Goal: Contribute content: Add original content to the website for others to see

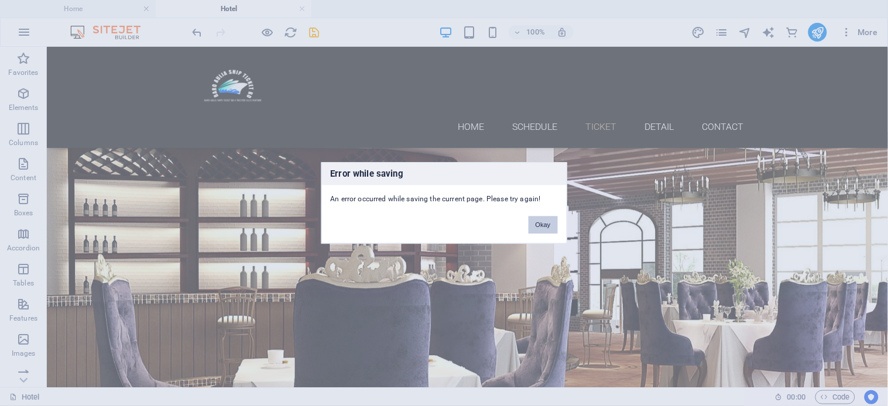
click at [546, 228] on button "Okay" at bounding box center [543, 226] width 29 height 18
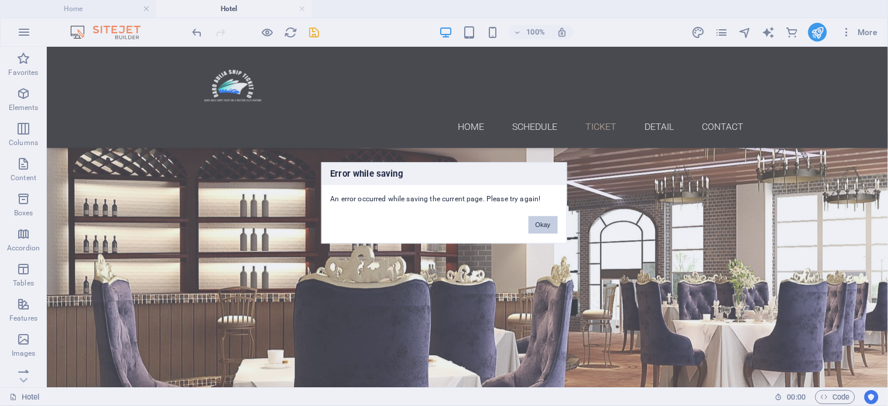
click at [541, 225] on button "Okay" at bounding box center [543, 226] width 29 height 18
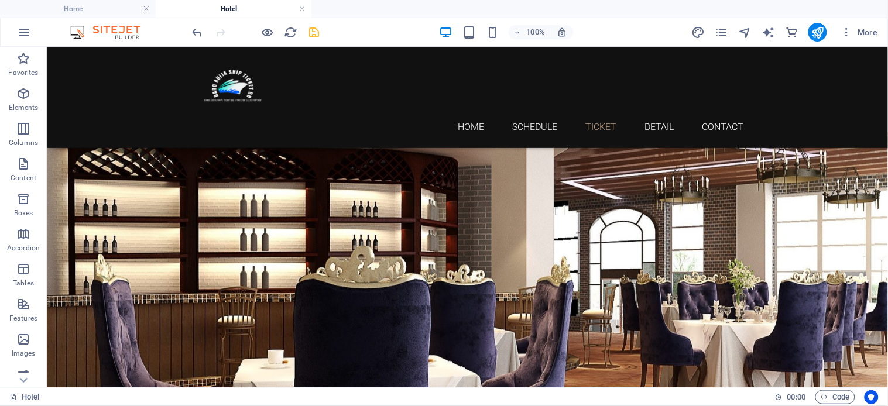
click at [314, 32] on icon "save" at bounding box center [314, 32] width 13 height 13
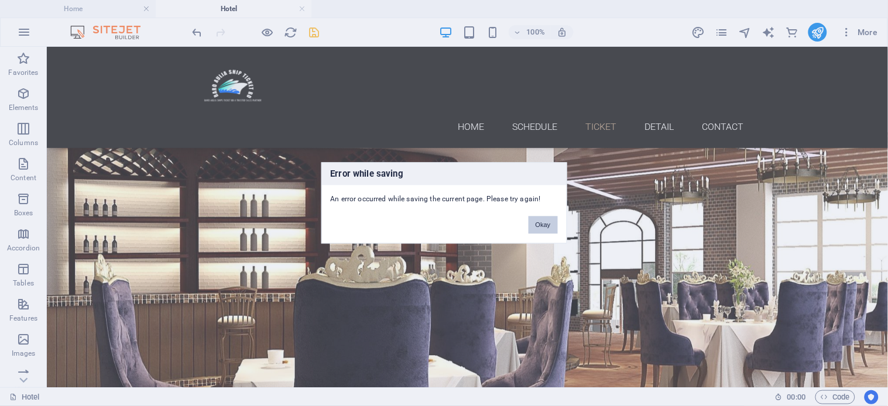
click at [537, 227] on button "Okay" at bounding box center [543, 226] width 29 height 18
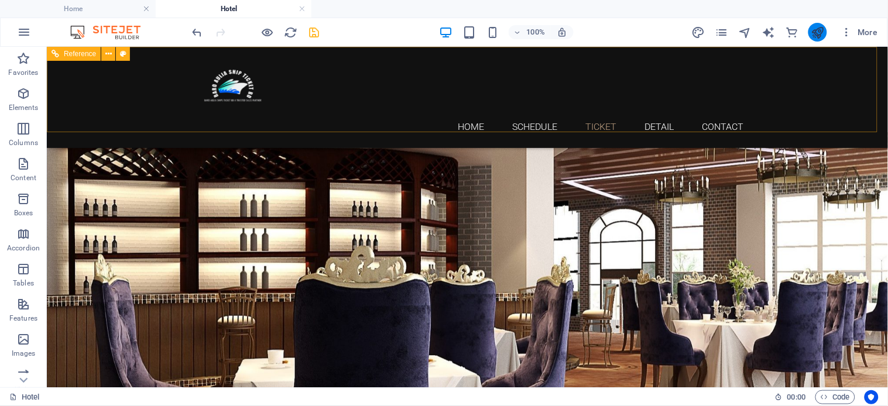
click at [816, 32] on icon "publish" at bounding box center [817, 32] width 13 height 13
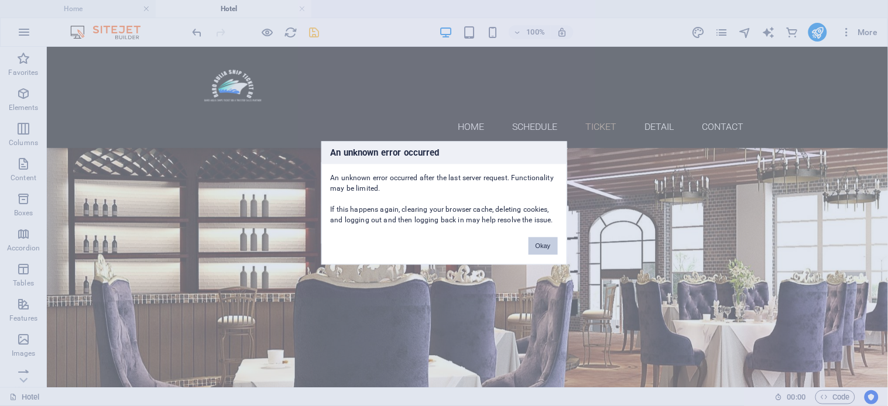
click at [541, 248] on button "Okay" at bounding box center [543, 247] width 29 height 18
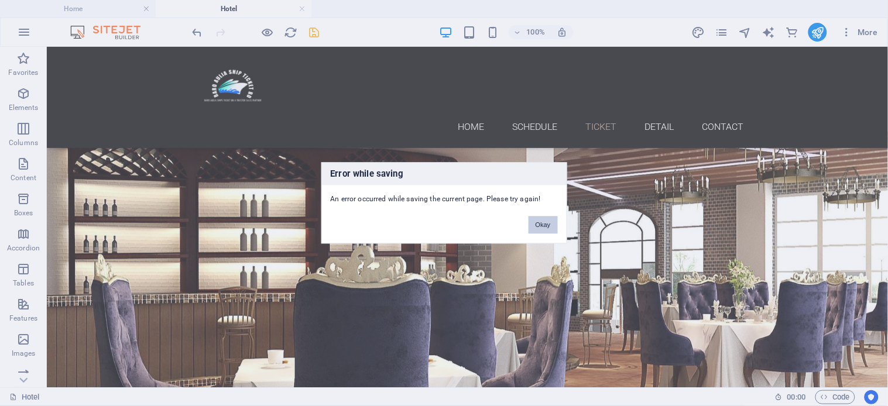
click at [555, 222] on button "Okay" at bounding box center [543, 226] width 29 height 18
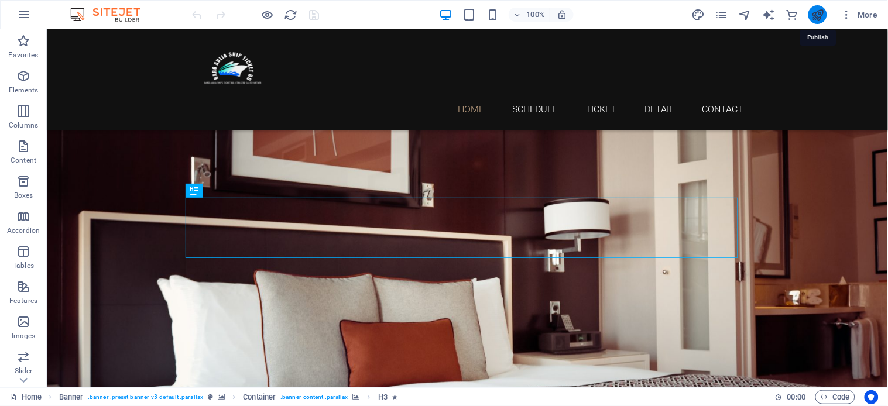
click at [821, 19] on icon "publish" at bounding box center [817, 14] width 13 height 13
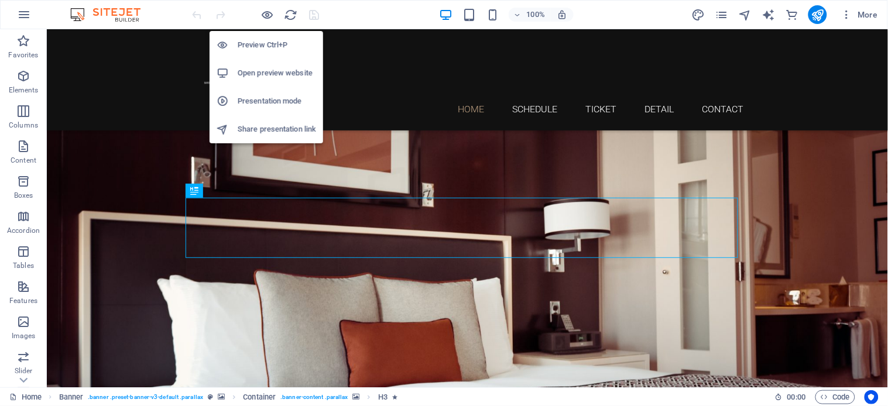
click at [269, 42] on h6 "Preview Ctrl+P" at bounding box center [277, 45] width 78 height 14
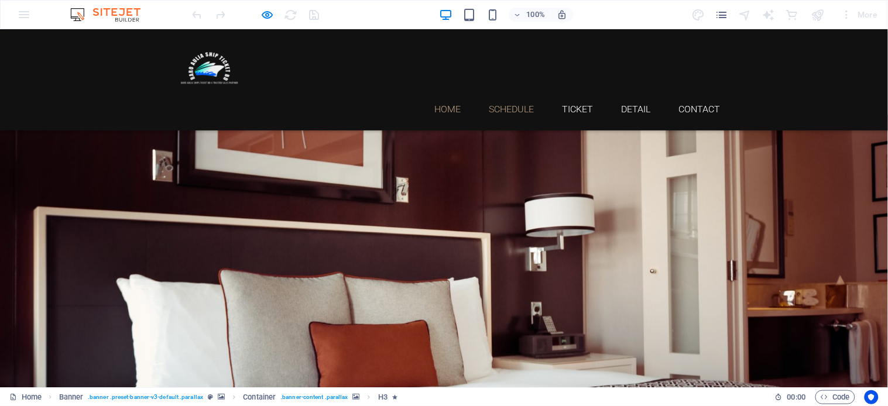
click at [520, 104] on link "Schedule" at bounding box center [511, 108] width 45 height 9
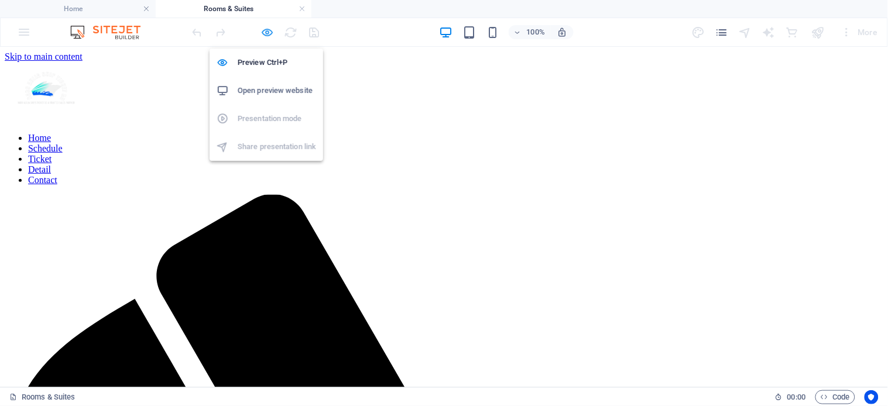
click at [270, 28] on icon "button" at bounding box center [267, 32] width 13 height 13
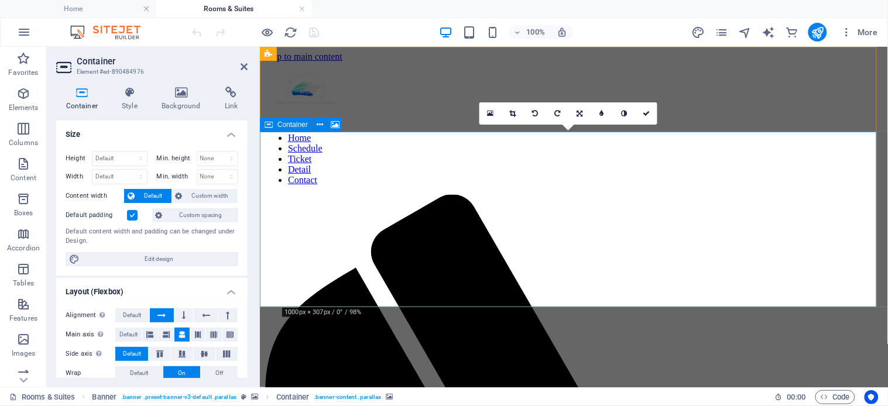
click at [77, 101] on h4 "Container" at bounding box center [84, 99] width 56 height 25
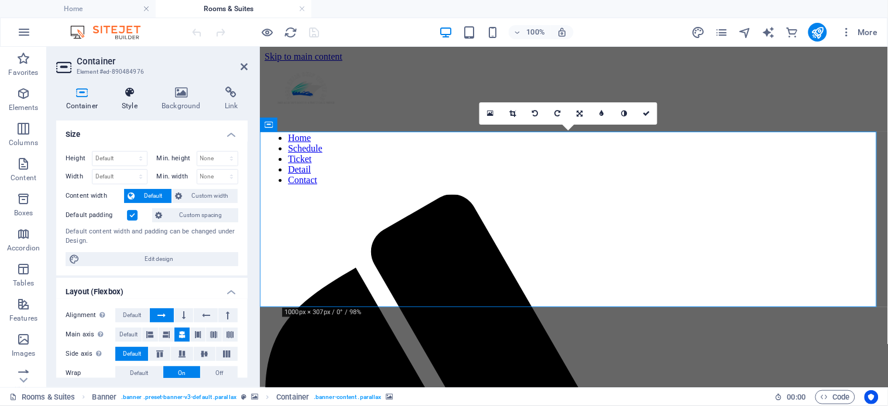
click at [133, 98] on icon at bounding box center [129, 93] width 35 height 12
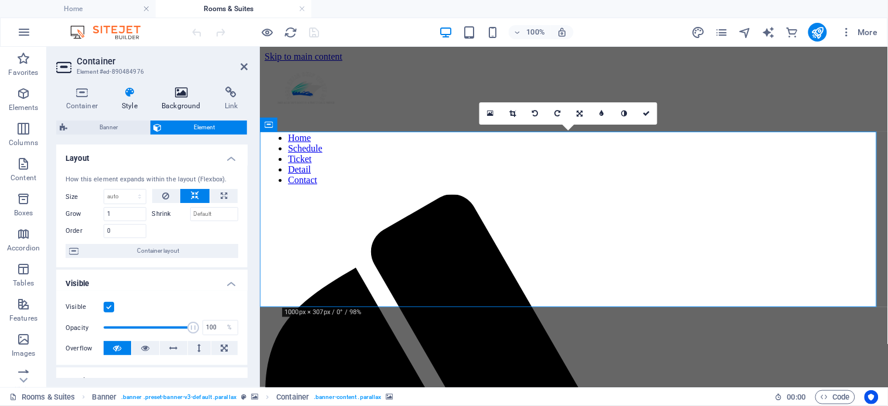
click at [174, 97] on icon at bounding box center [181, 93] width 59 height 12
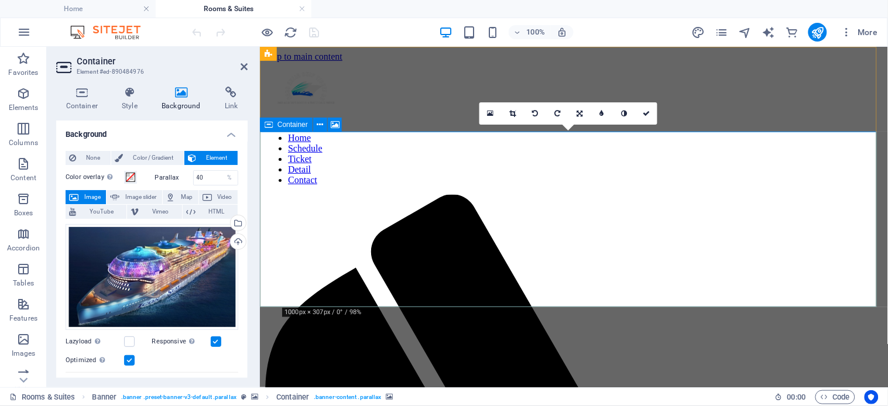
click at [87, 96] on icon at bounding box center [82, 93] width 52 height 12
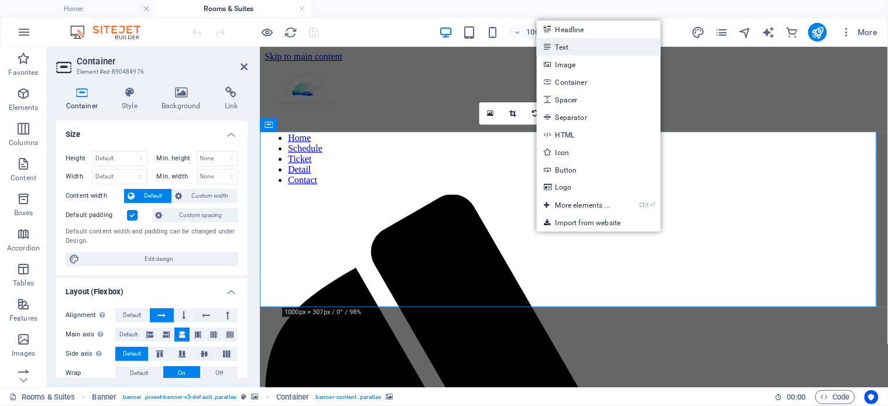
click at [563, 44] on link "Text" at bounding box center [599, 47] width 124 height 18
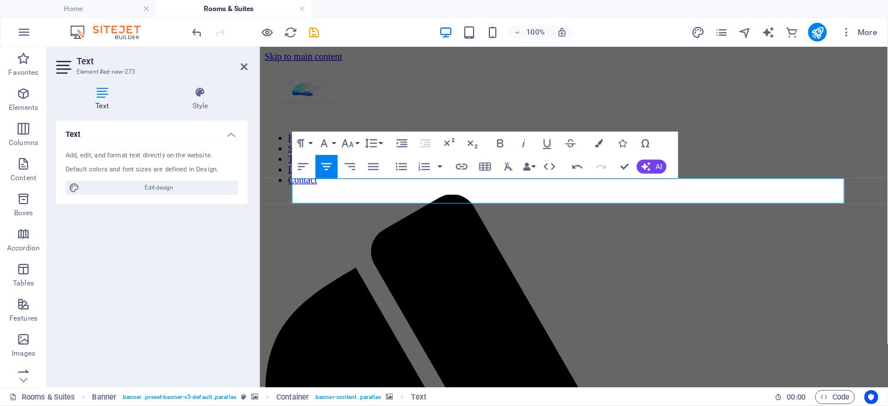
drag, startPoint x: 694, startPoint y: 188, endPoint x: 456, endPoint y: 225, distance: 241.2
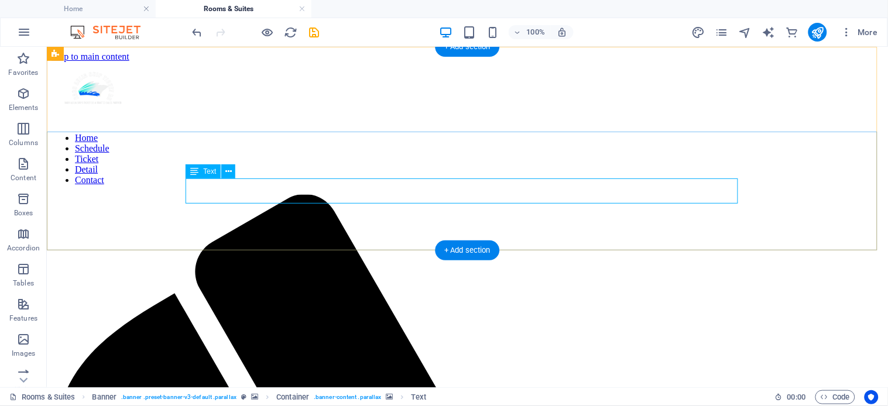
drag, startPoint x: 584, startPoint y: 191, endPoint x: 281, endPoint y: 195, distance: 302.7
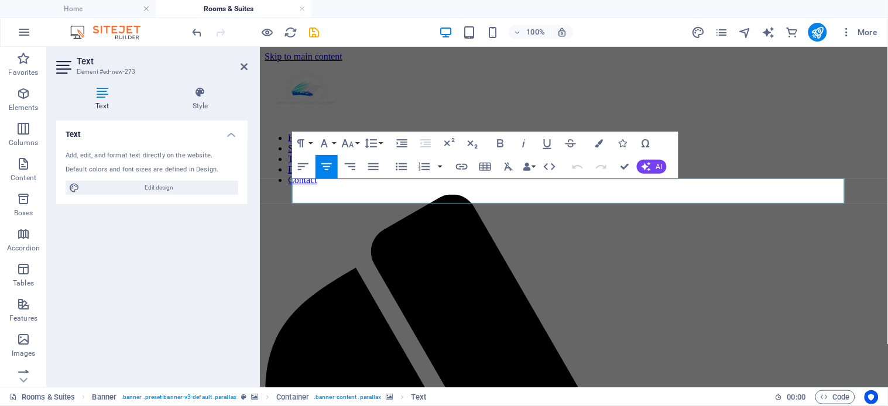
drag, startPoint x: 724, startPoint y: 195, endPoint x: 279, endPoint y: 216, distance: 444.9
click at [598, 143] on icon "button" at bounding box center [599, 143] width 8 height 8
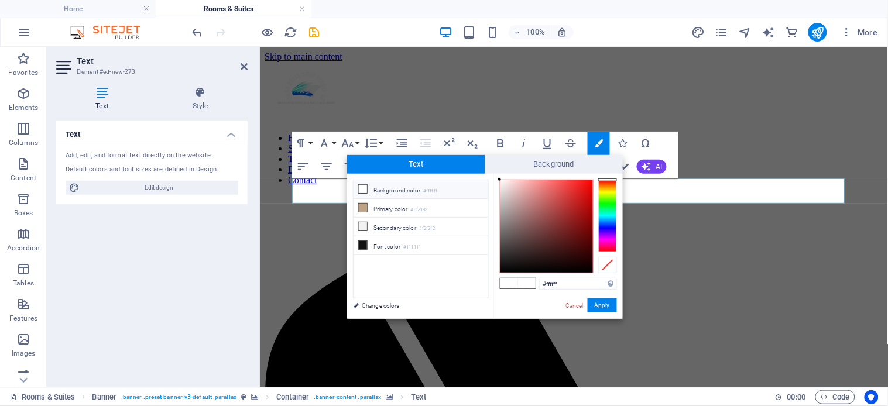
click at [587, 185] on div at bounding box center [547, 226] width 93 height 93
type input "#f00e0e"
click at [611, 308] on button "Apply" at bounding box center [602, 306] width 29 height 14
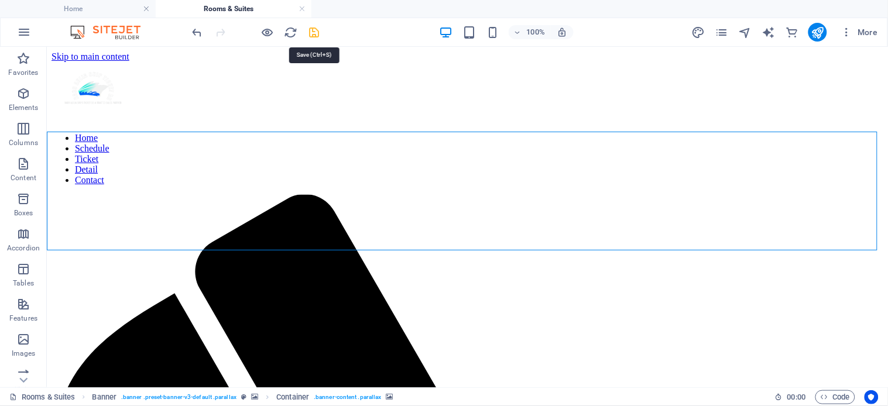
drag, startPoint x: 311, startPoint y: 34, endPoint x: 395, endPoint y: 129, distance: 126.1
click at [311, 34] on icon "save" at bounding box center [314, 32] width 13 height 13
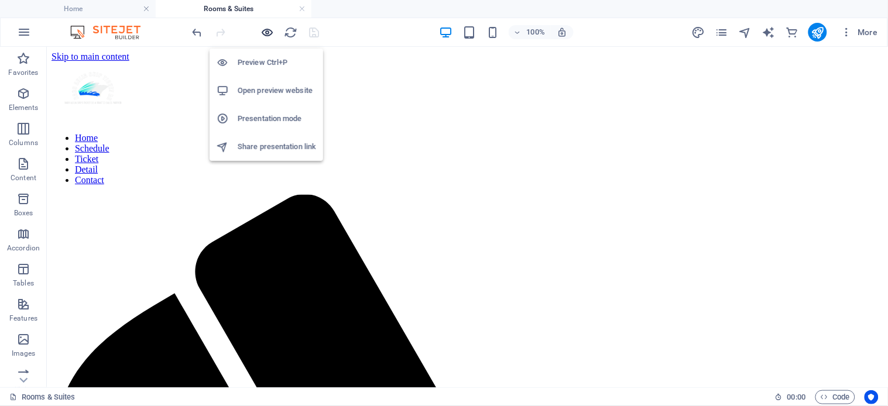
click at [268, 30] on icon "button" at bounding box center [267, 32] width 13 height 13
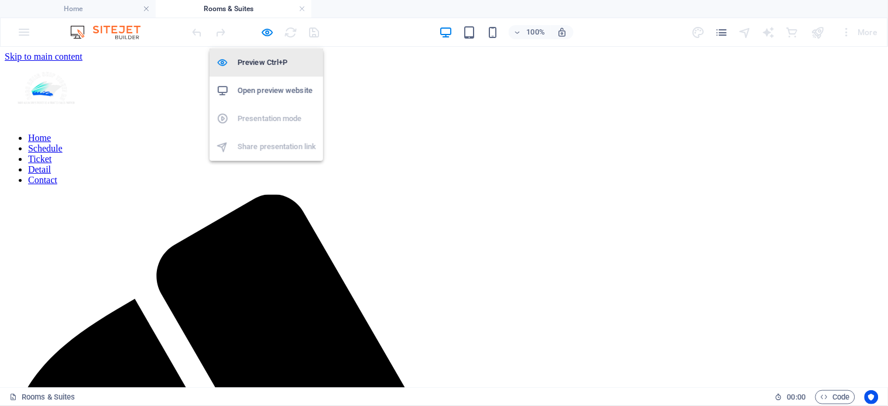
click at [262, 57] on h6 "Preview Ctrl+P" at bounding box center [277, 63] width 78 height 14
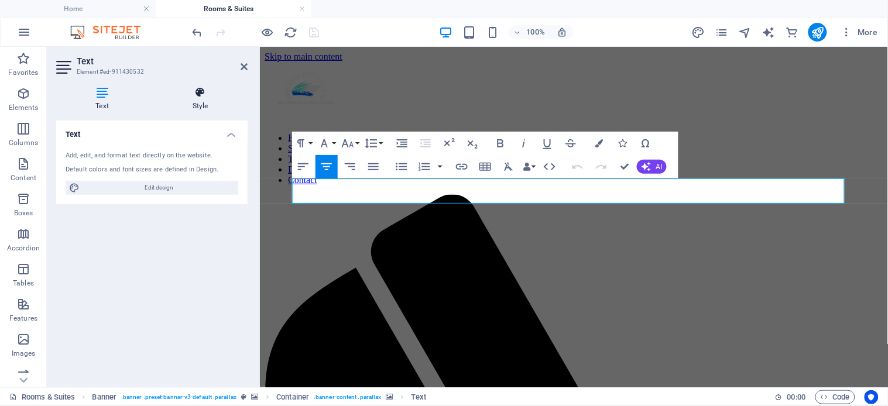
click at [192, 97] on icon at bounding box center [200, 93] width 95 height 12
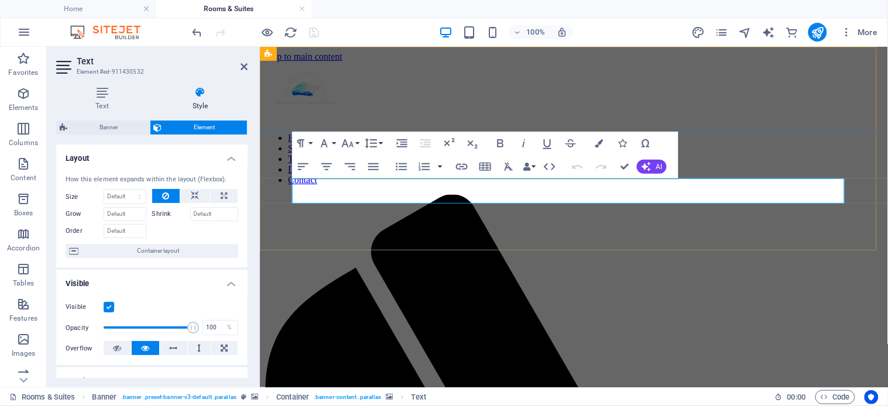
drag, startPoint x: 696, startPoint y: 190, endPoint x: 266, endPoint y: 216, distance: 431.2
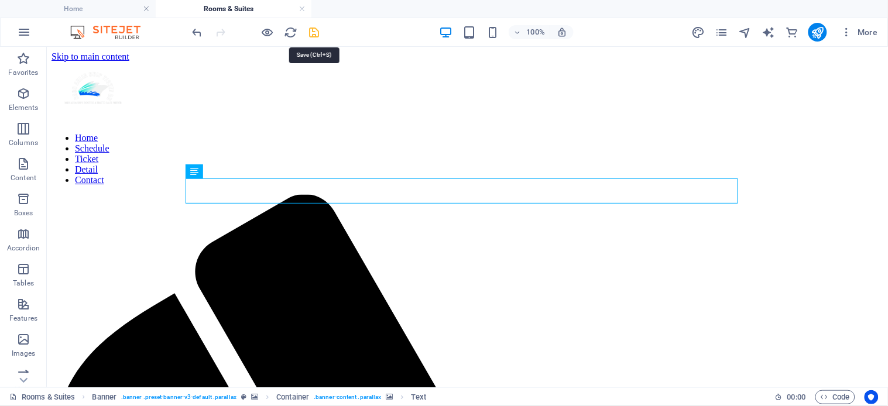
click at [313, 36] on icon "save" at bounding box center [314, 32] width 13 height 13
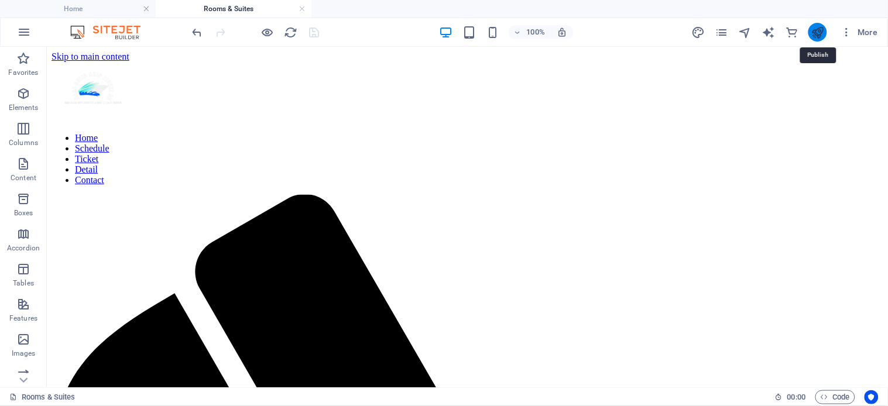
click at [799, 33] on icon "publish" at bounding box center [817, 32] width 13 height 13
